Goal: Transaction & Acquisition: Download file/media

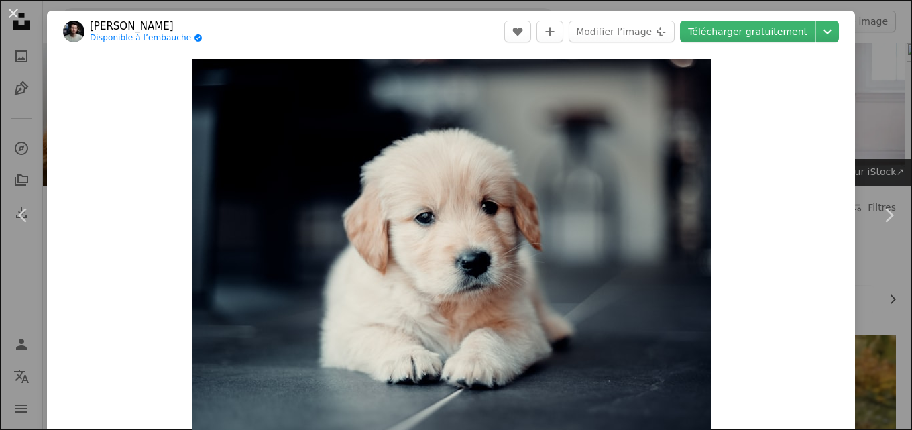
scroll to position [268, 0]
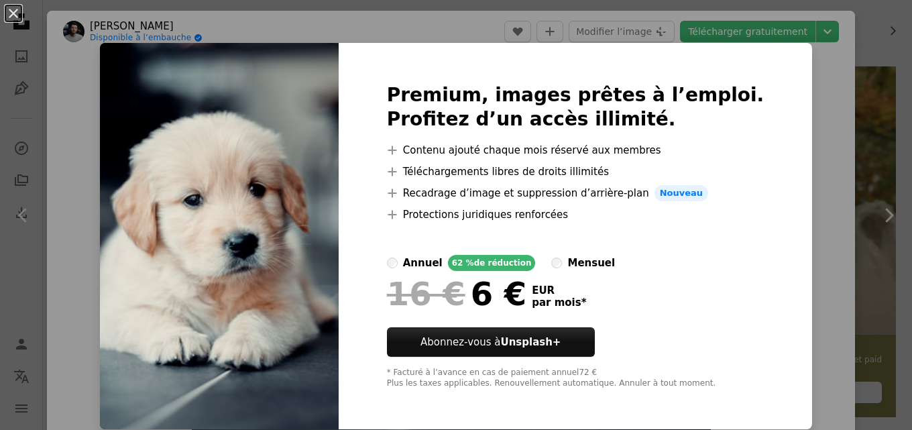
click at [329, 69] on img at bounding box center [219, 236] width 239 height 386
click at [763, 129] on div "Premium, images prêtes à l’emploi. Profitez d’un accès illimité. A plus sign Co…" at bounding box center [576, 236] width 474 height 386
drag, startPoint x: 766, startPoint y: 123, endPoint x: 811, endPoint y: 103, distance: 49.6
click at [767, 123] on div "Premium, images prêtes à l’emploi. Profitez d’un accès illimité. A plus sign Co…" at bounding box center [576, 236] width 474 height 386
drag, startPoint x: 811, startPoint y: 103, endPoint x: 666, endPoint y: 6, distance: 174.4
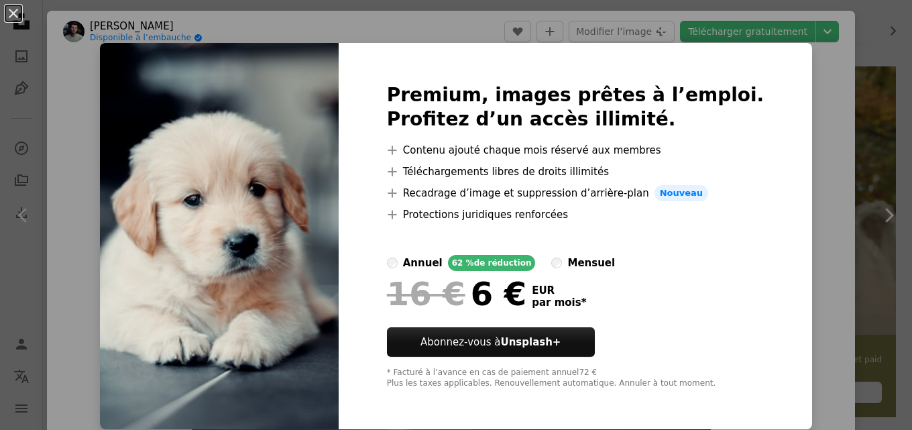
click at [811, 101] on div "An X shape Premium, images prêtes à l’emploi. Profitez d’un accès illimité. A p…" at bounding box center [456, 215] width 912 height 430
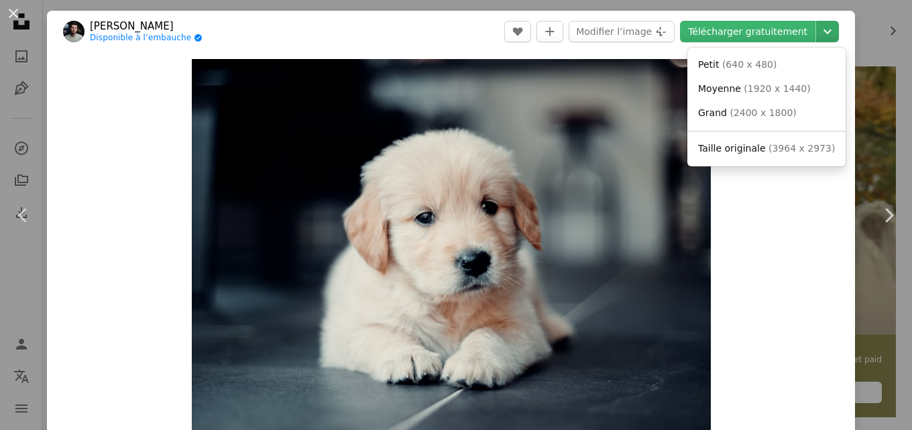
click at [818, 23] on button "Chevron down" at bounding box center [827, 31] width 23 height 21
click at [761, 214] on dialog "An X shape Chevron left Chevron right Nick van der Vegt Disponible à l’embauche…" at bounding box center [456, 215] width 912 height 430
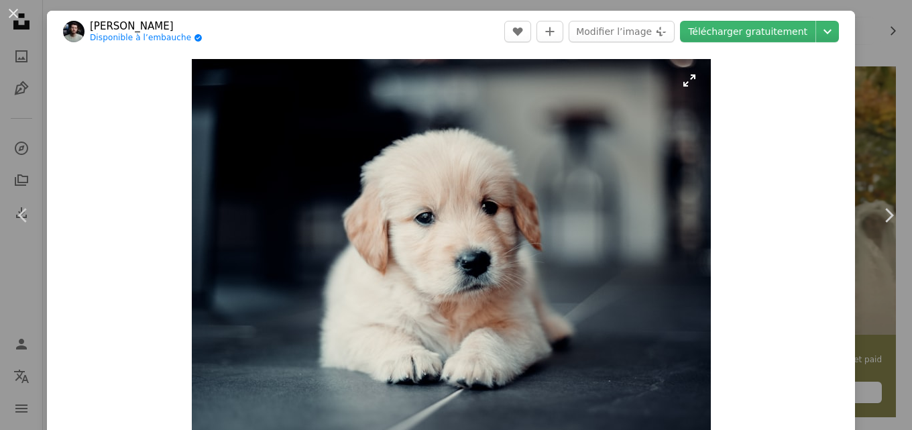
click at [687, 84] on img "Zoom sur cette image" at bounding box center [451, 254] width 519 height 390
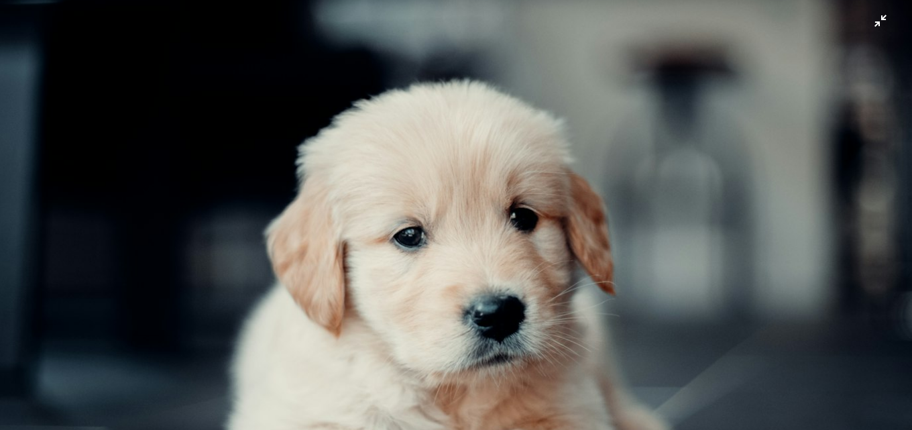
scroll to position [67, 0]
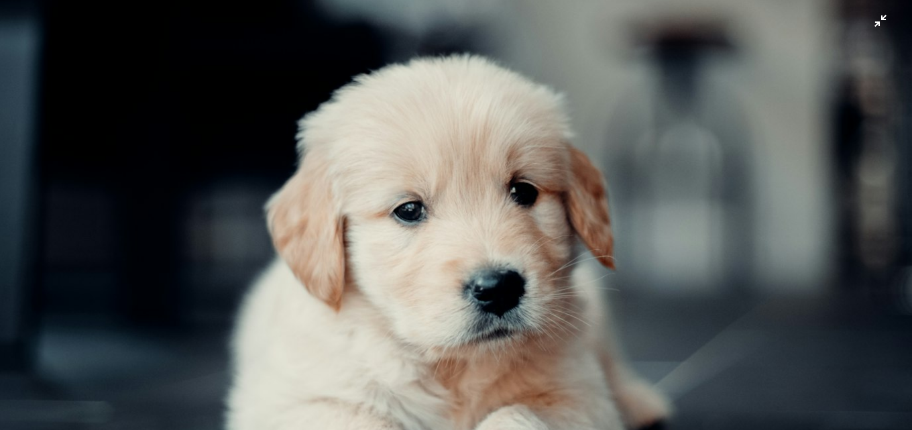
click at [873, 19] on img "Zoom arrière sur cette image" at bounding box center [455, 274] width 913 height 685
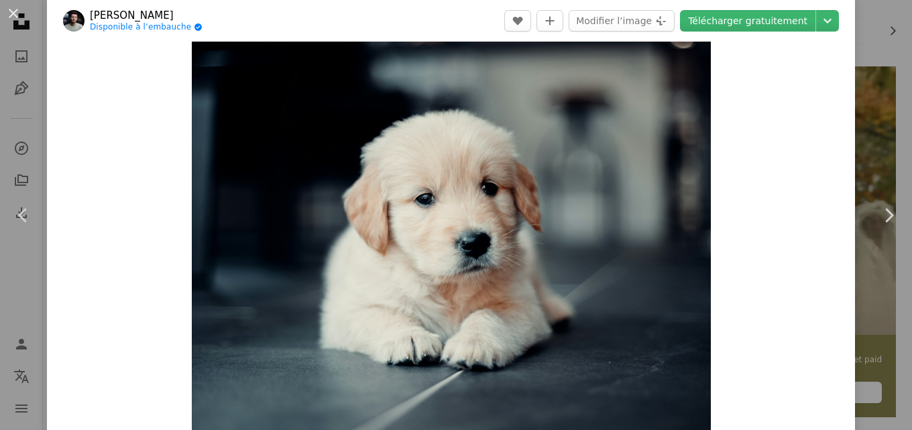
click at [873, 19] on div "An X shape Chevron left Chevron right Nick van der Vegt Disponible à l’embauche…" at bounding box center [456, 215] width 912 height 430
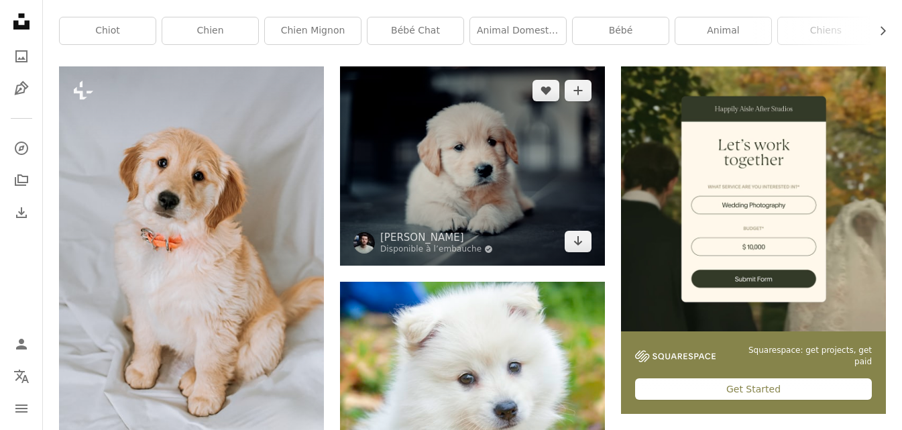
click at [481, 188] on img at bounding box center [472, 165] width 265 height 198
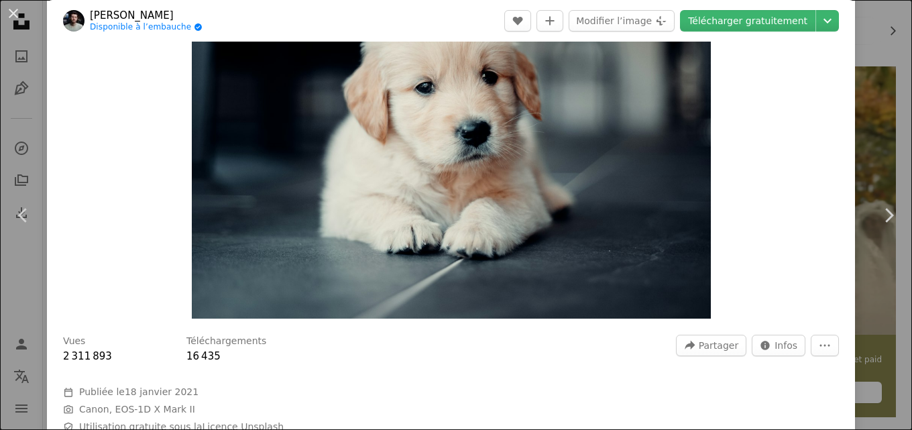
scroll to position [67, 0]
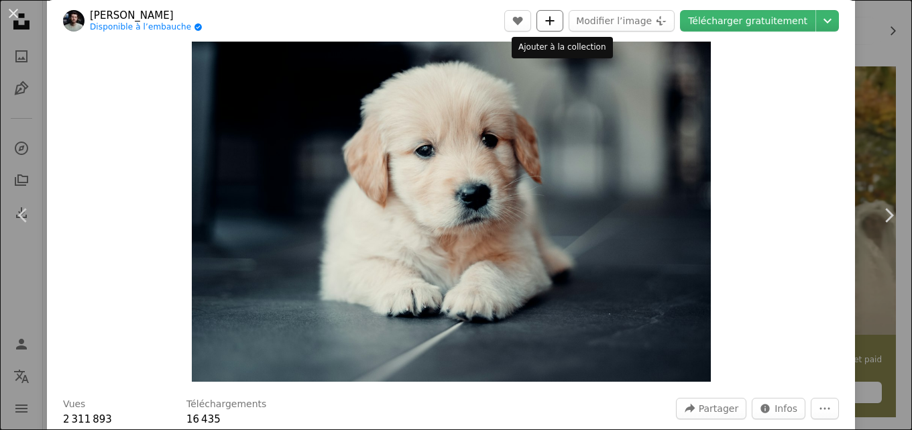
click at [563, 24] on button "A plus sign" at bounding box center [549, 20] width 27 height 21
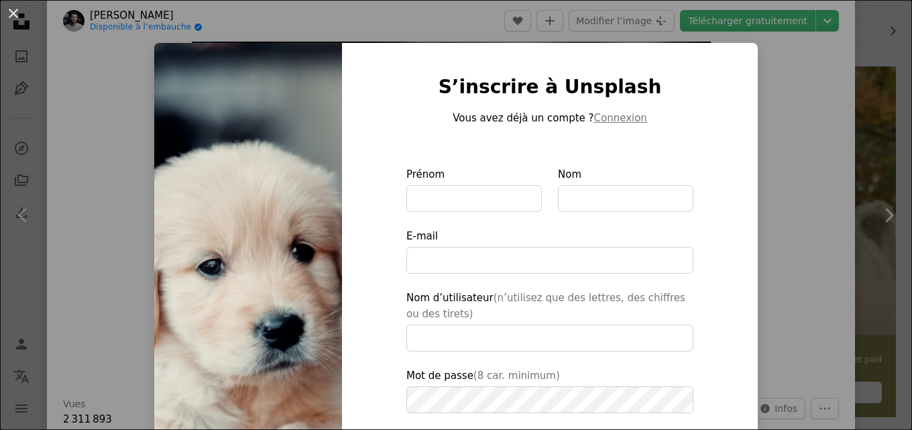
drag, startPoint x: 351, startPoint y: 50, endPoint x: 370, endPoint y: 59, distance: 21.3
click at [351, 51] on div "S’inscrire à Unsplash Vous avez déjà un compte ? Connexion Prénom Nom E-mail No…" at bounding box center [550, 318] width 416 height 550
click at [21, 14] on button "An X shape" at bounding box center [13, 13] width 16 height 16
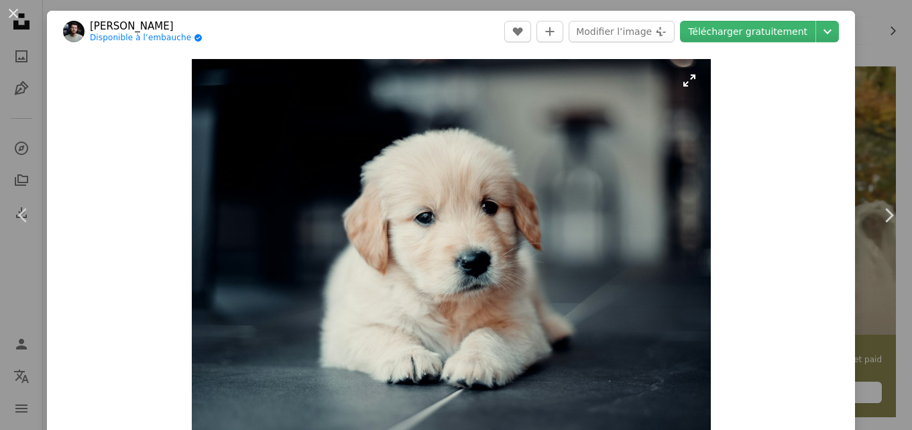
click at [681, 81] on img "Zoom sur cette image" at bounding box center [451, 254] width 519 height 390
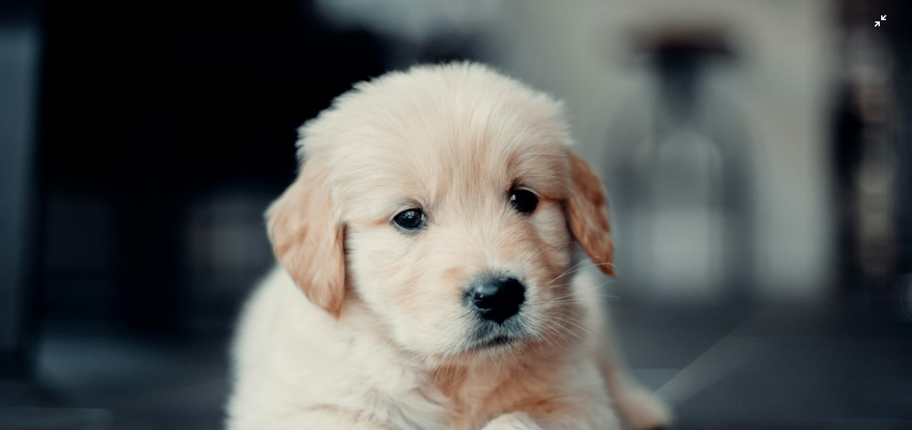
scroll to position [38, 0]
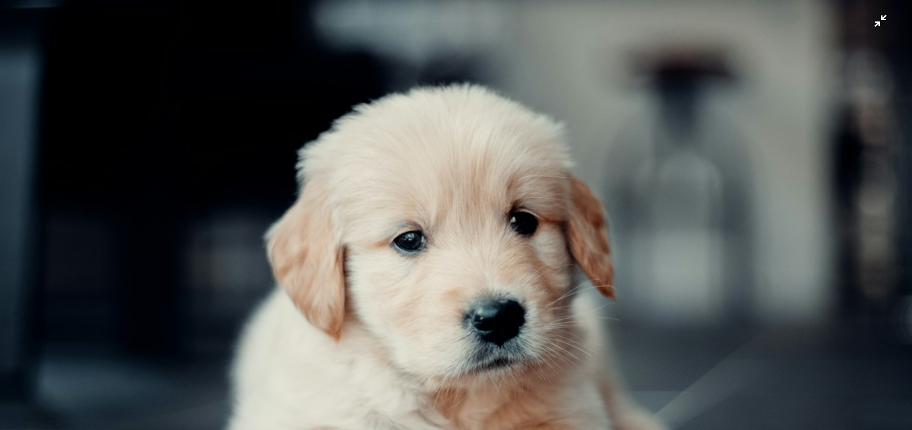
click at [876, 30] on img "Zoom arrière sur cette image" at bounding box center [455, 304] width 913 height 685
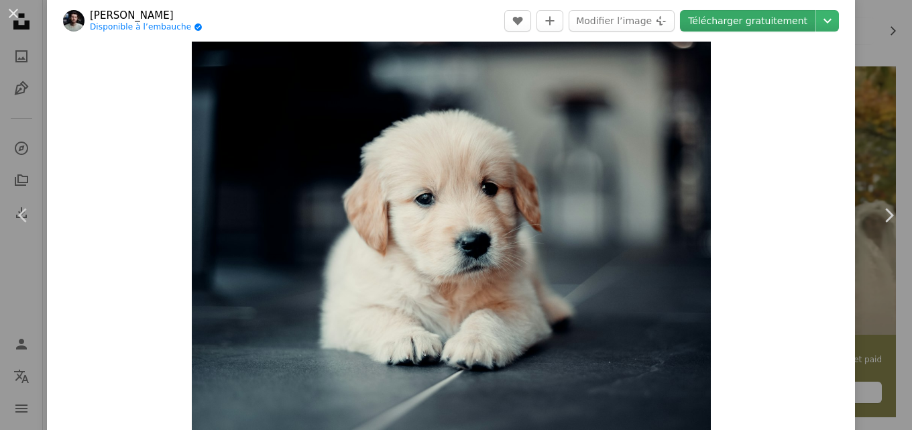
click at [745, 17] on link "Télécharger gratuitement" at bounding box center [747, 20] width 135 height 21
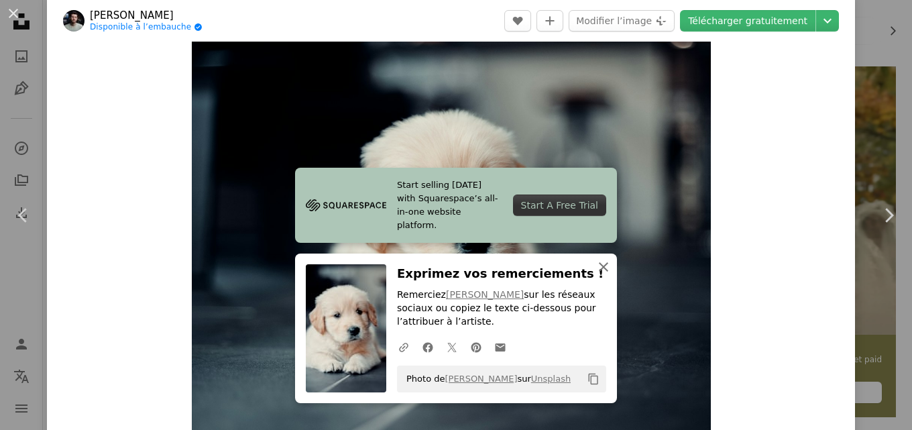
click at [599, 262] on icon "An X shape" at bounding box center [603, 267] width 16 height 16
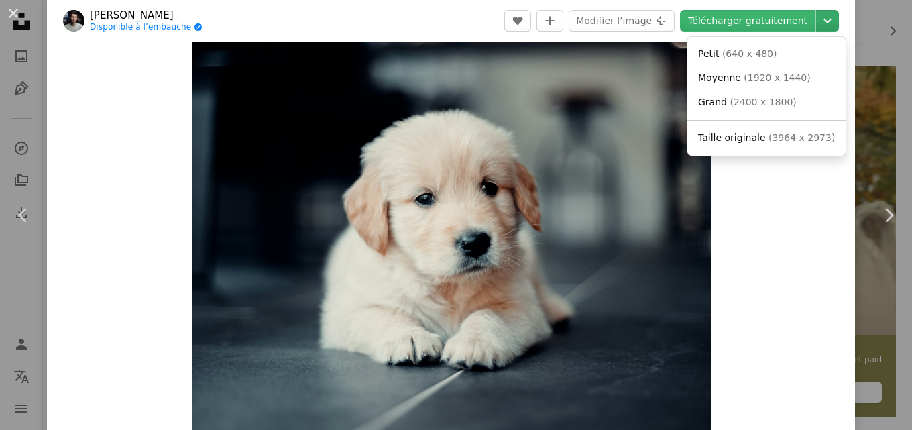
click at [819, 25] on icon "Chevron down" at bounding box center [827, 21] width 21 height 16
drag, startPoint x: 755, startPoint y: 233, endPoint x: 747, endPoint y: 214, distance: 20.4
click at [755, 232] on dialog "An X shape Chevron left Chevron right Nick van der Vegt Disponible à l’embauche…" at bounding box center [456, 215] width 912 height 430
